Goal: Download file/media

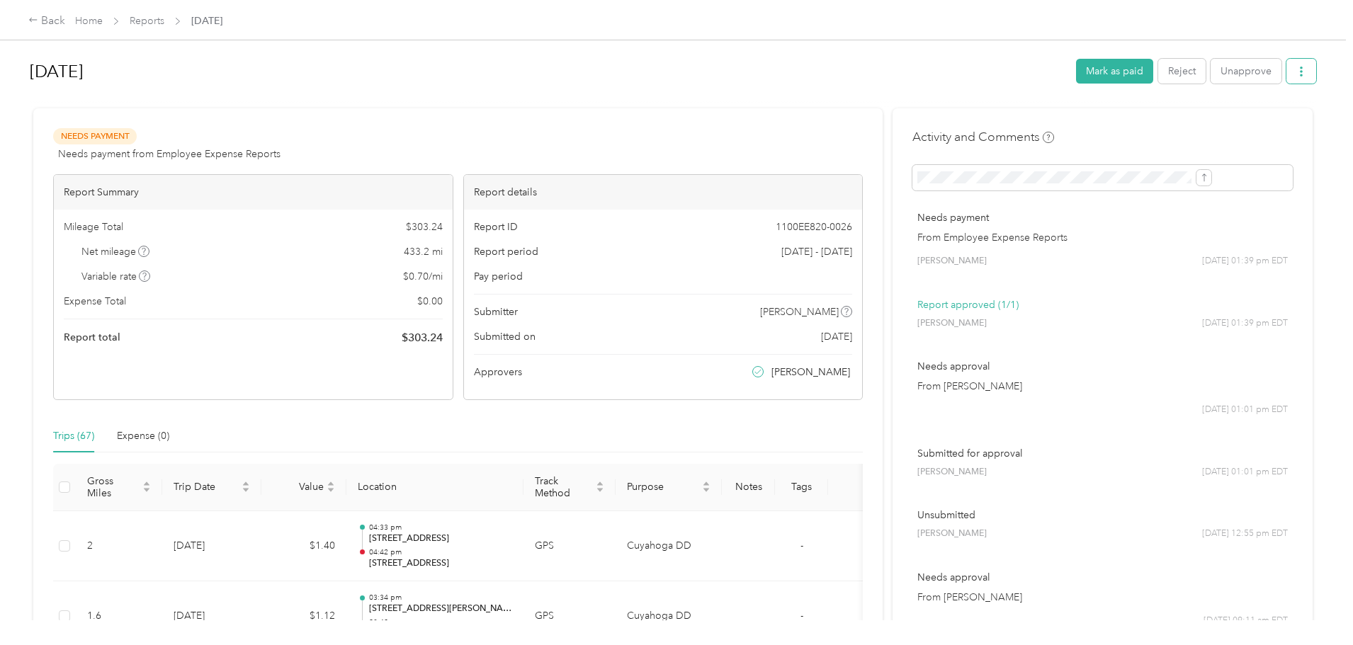
click at [1300, 69] on icon "button" at bounding box center [1301, 72] width 3 height 10
click at [1162, 127] on span "Download" at bounding box center [1144, 123] width 47 height 15
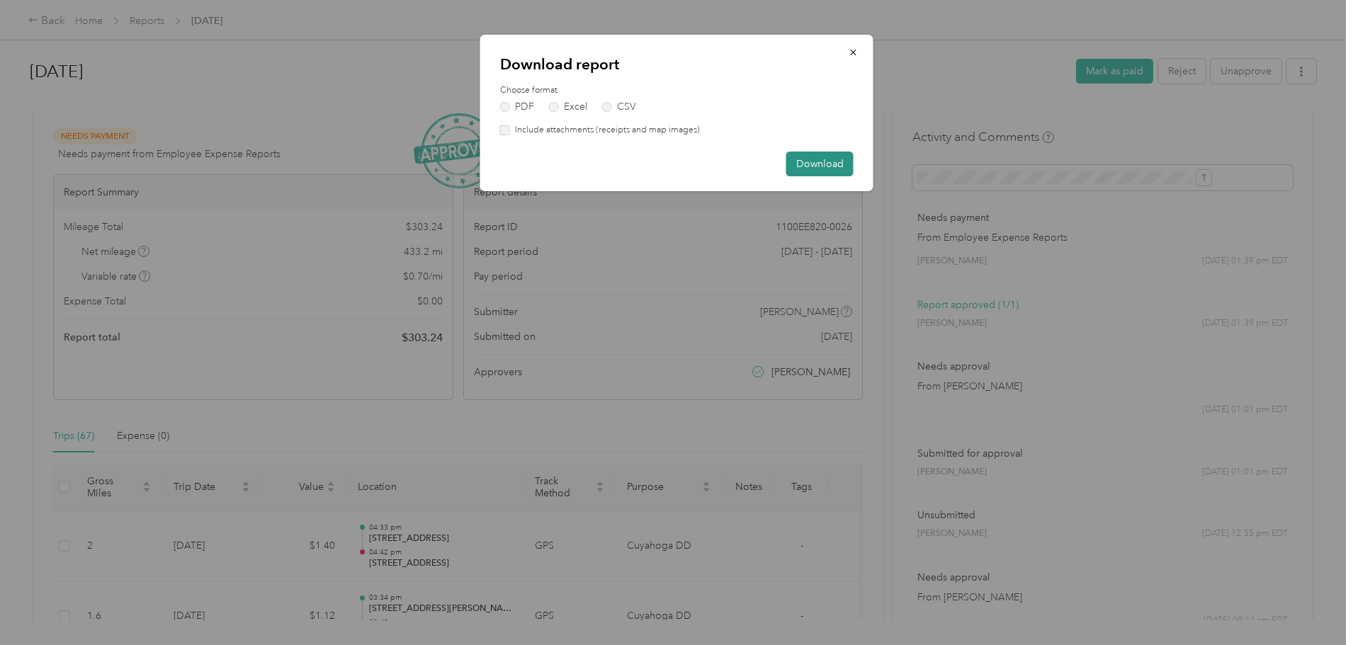
click at [843, 159] on button "Download" at bounding box center [819, 164] width 67 height 25
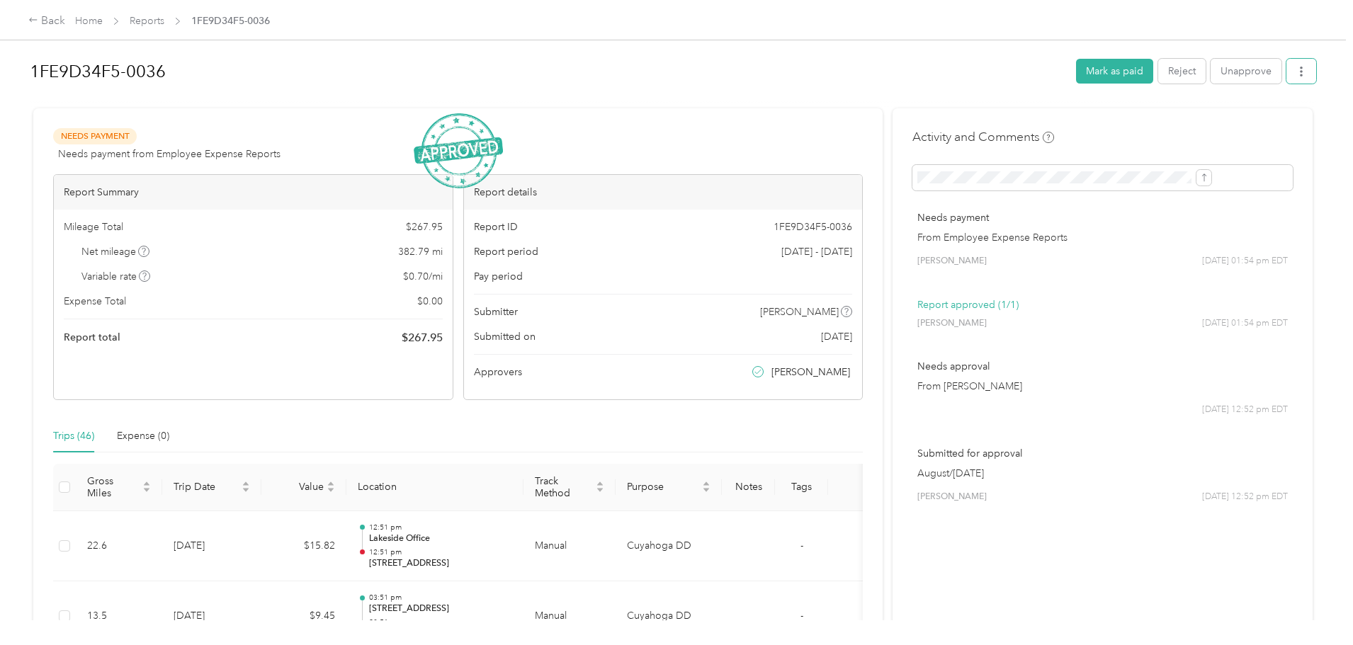
click at [1286, 74] on button "button" at bounding box center [1301, 71] width 30 height 25
click at [1154, 123] on span "Download" at bounding box center [1144, 123] width 47 height 15
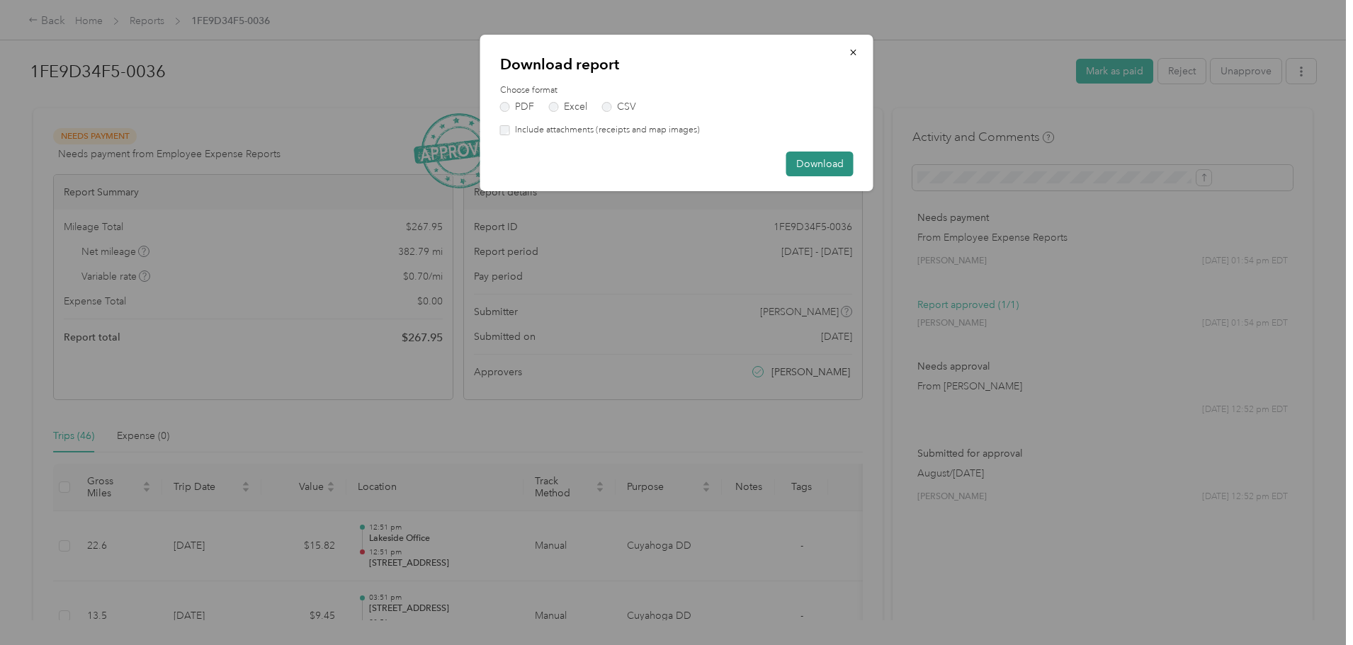
click at [828, 166] on button "Download" at bounding box center [819, 164] width 67 height 25
